Goal: Check status

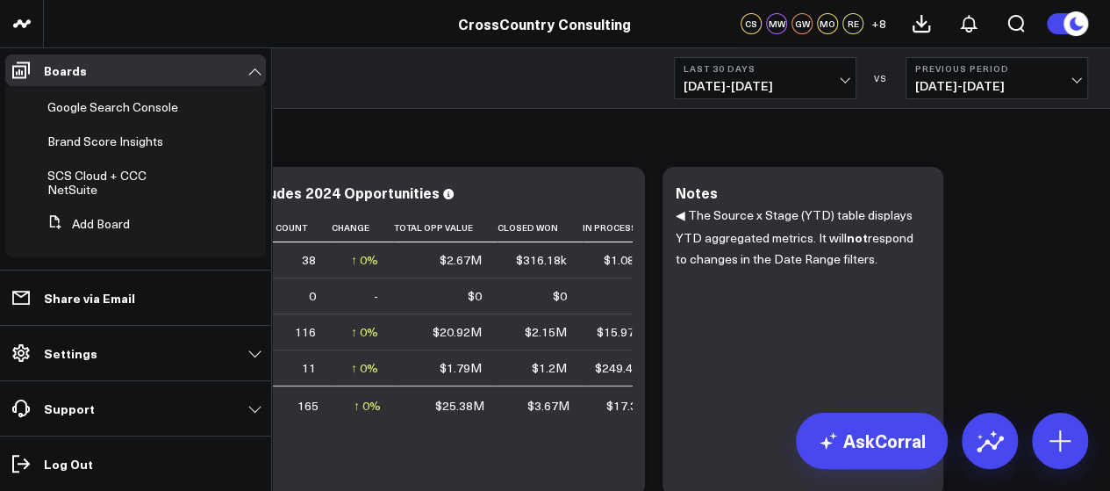
scroll to position [636, 0]
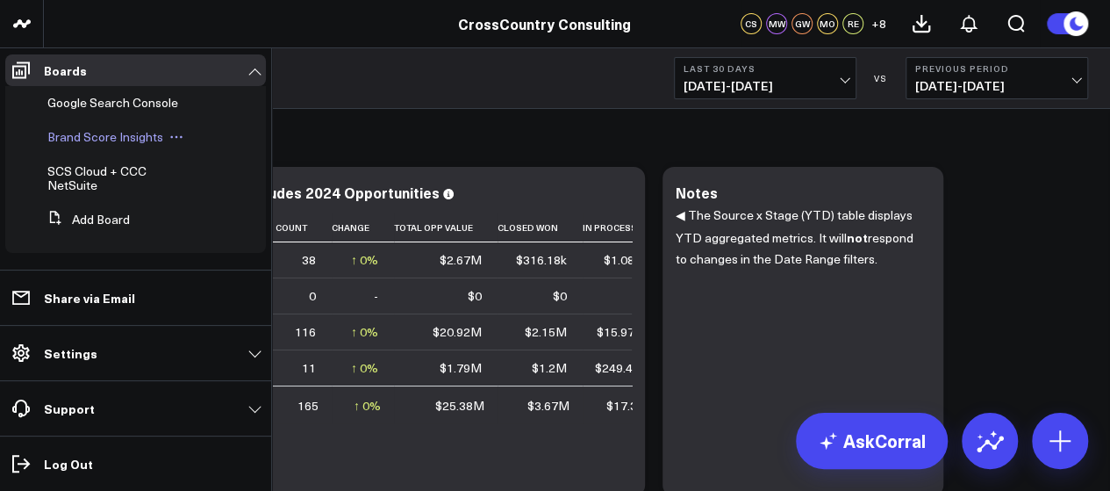
click at [93, 142] on span "Brand Score Insights" at bounding box center [105, 136] width 116 height 17
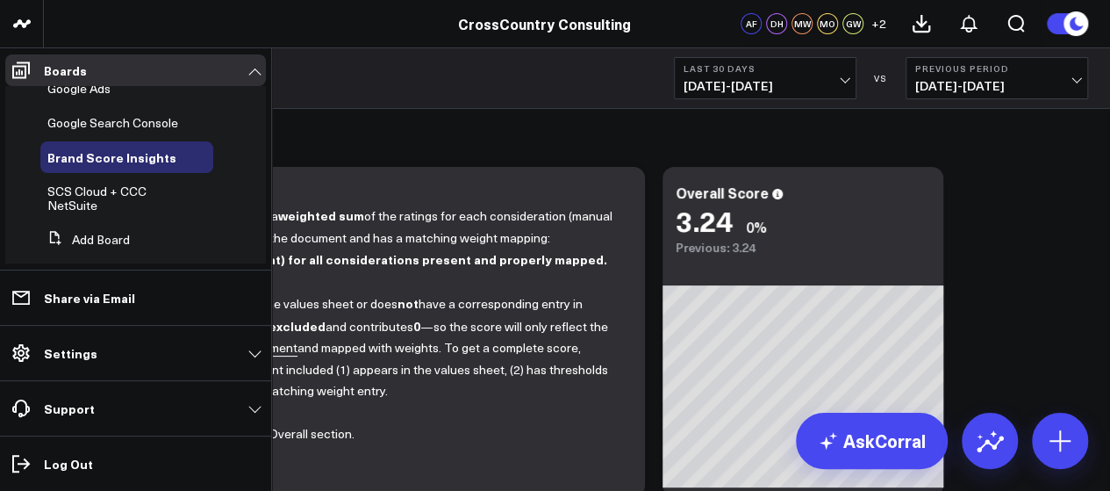
scroll to position [636, 0]
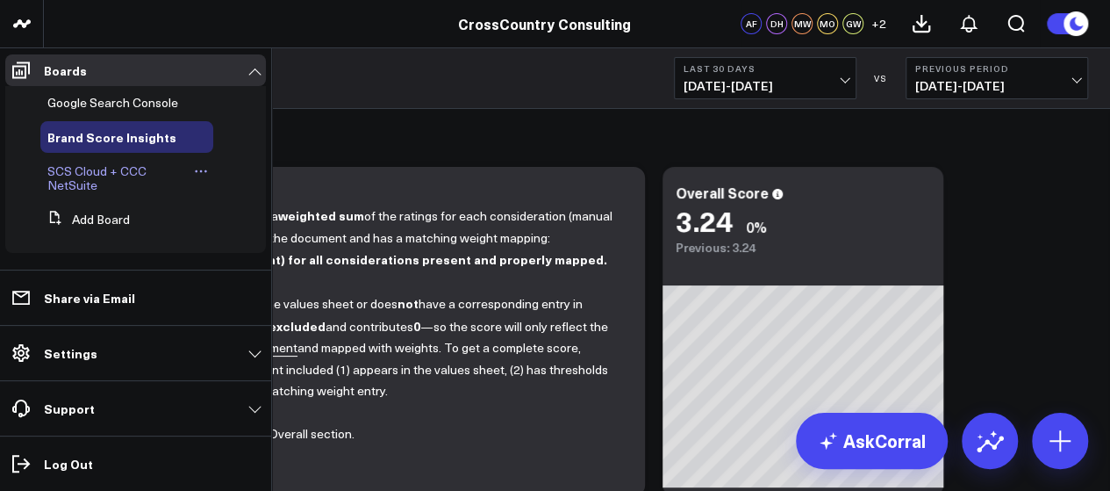
click at [104, 182] on link "SCS Cloud + CCC NetSuite" at bounding box center [117, 178] width 141 height 28
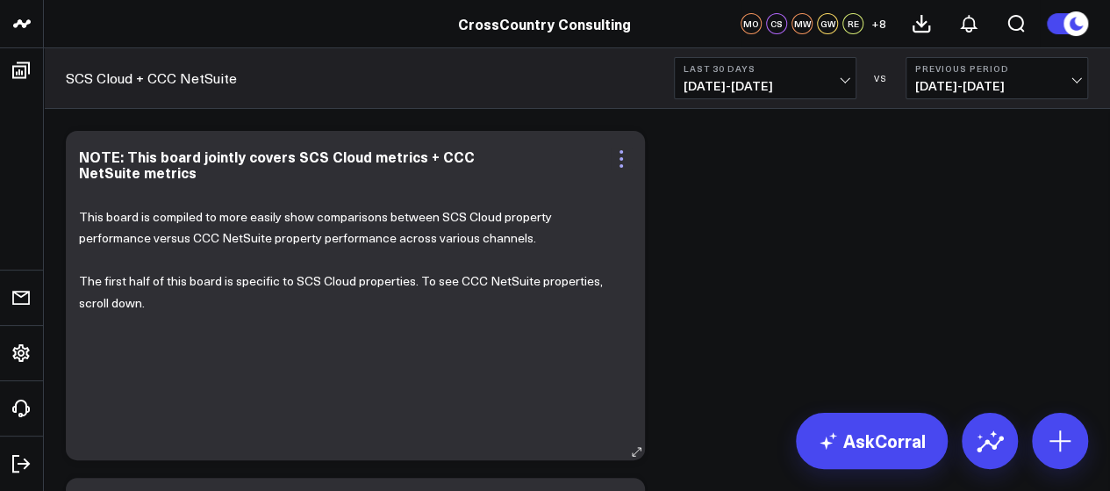
click at [623, 162] on icon at bounding box center [621, 158] width 21 height 21
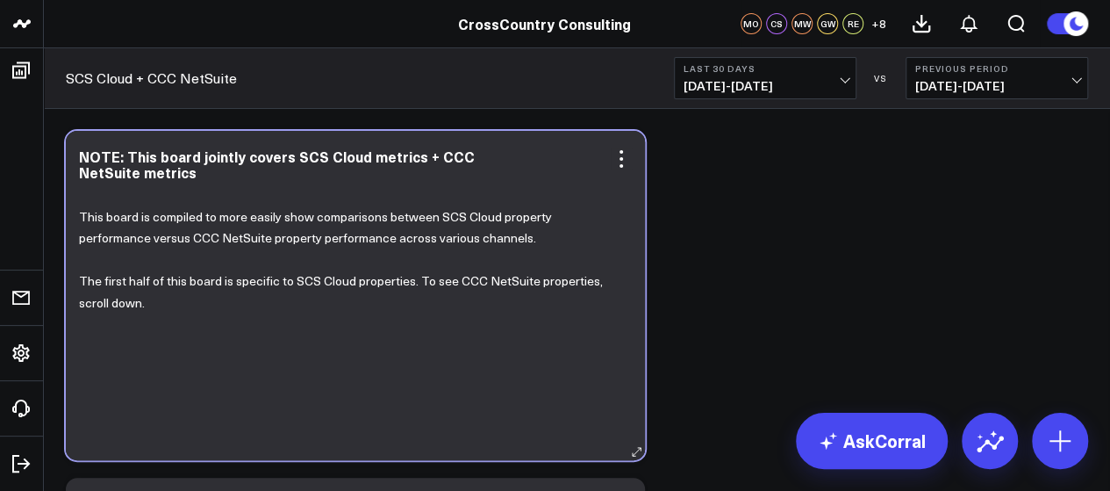
click at [319, 291] on p "The first half of this board is specific to SCS Cloud properties. To see CCC Ne…" at bounding box center [349, 291] width 540 height 43
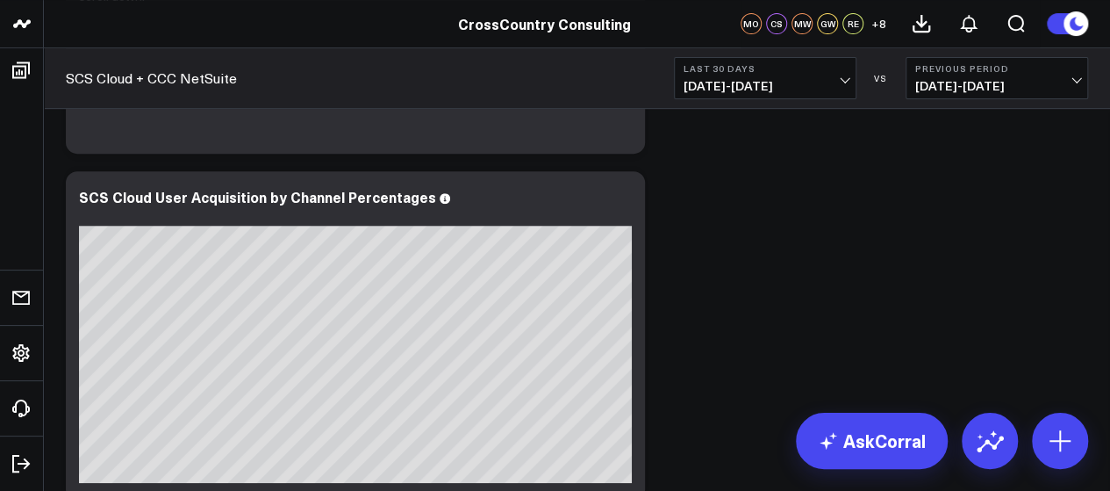
scroll to position [418, 0]
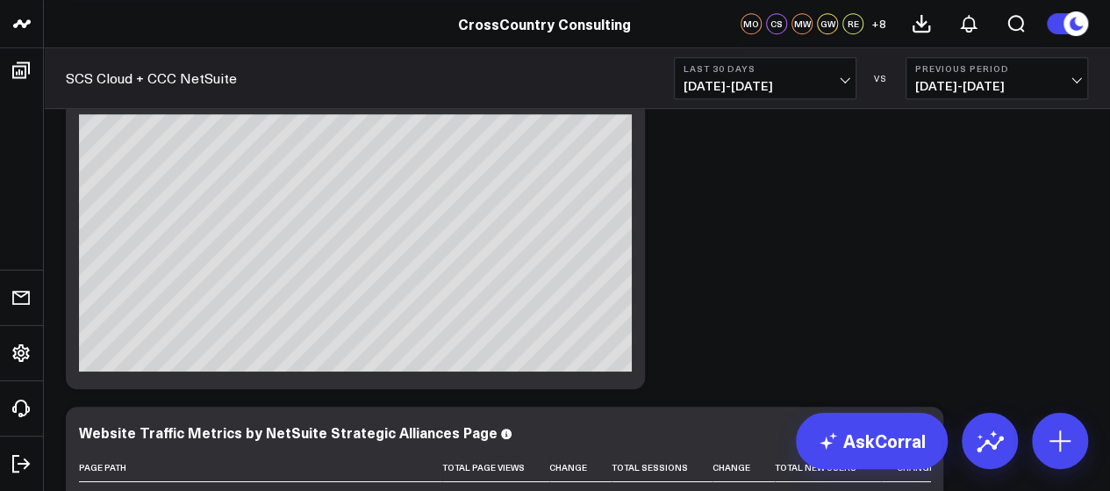
click at [840, 83] on span "[DATE] - [DATE]" at bounding box center [765, 86] width 163 height 14
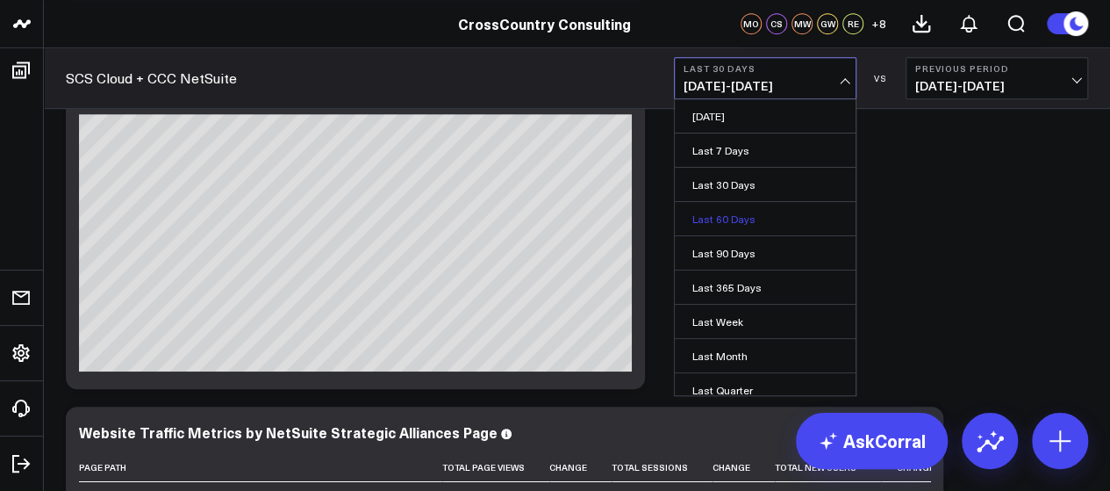
click at [757, 208] on link "Last 60 Days" at bounding box center [765, 218] width 181 height 33
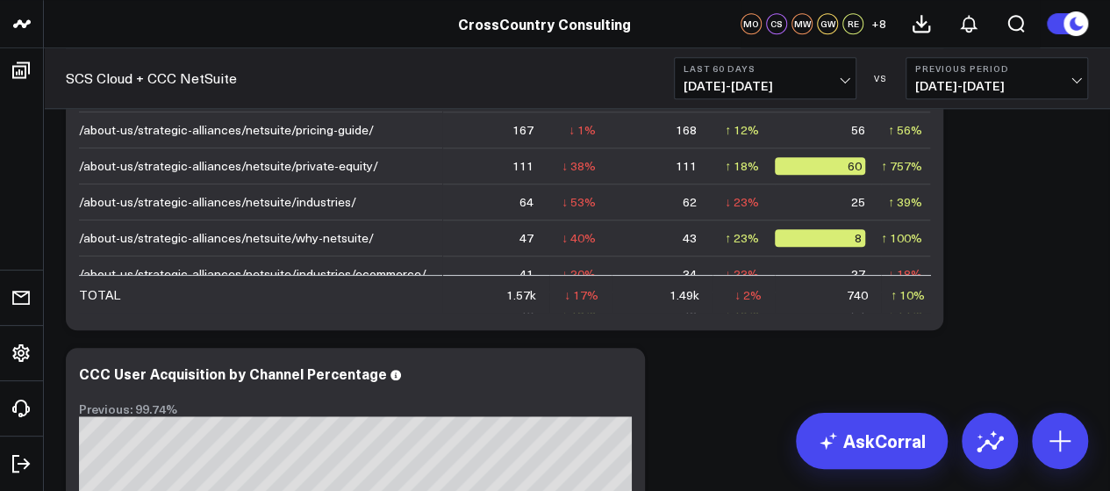
scroll to position [1061, 0]
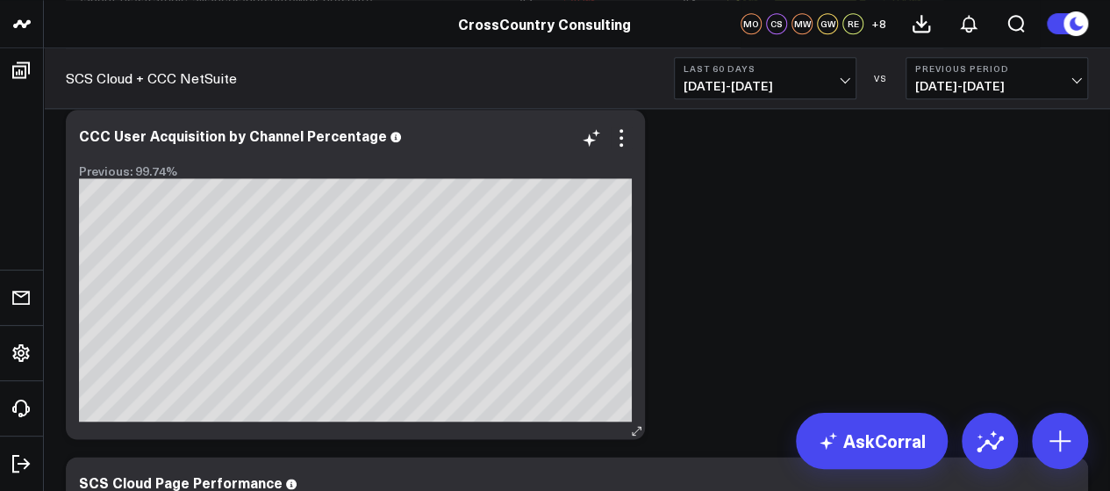
click at [434, 168] on div "Previous: 99.74%" at bounding box center [355, 171] width 553 height 14
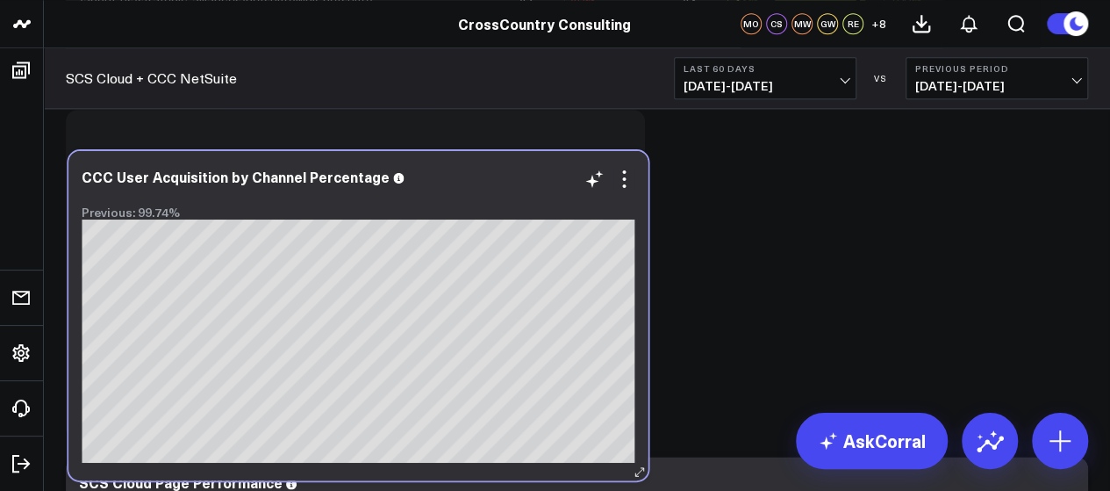
click at [437, 208] on div "Previous: 99.74%" at bounding box center [358, 212] width 553 height 14
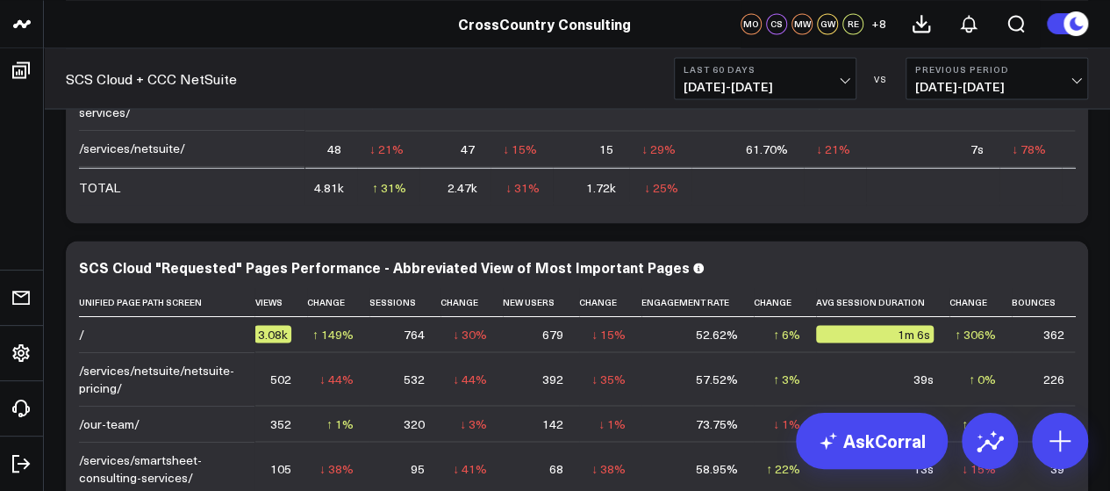
scroll to position [0, 0]
